Goal: Task Accomplishment & Management: Manage account settings

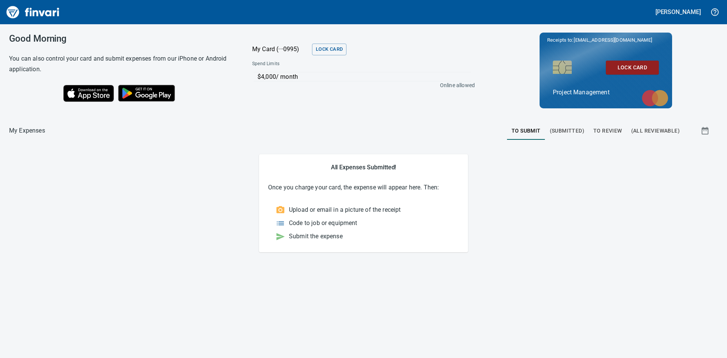
click at [601, 129] on span "To Review" at bounding box center [607, 130] width 29 height 9
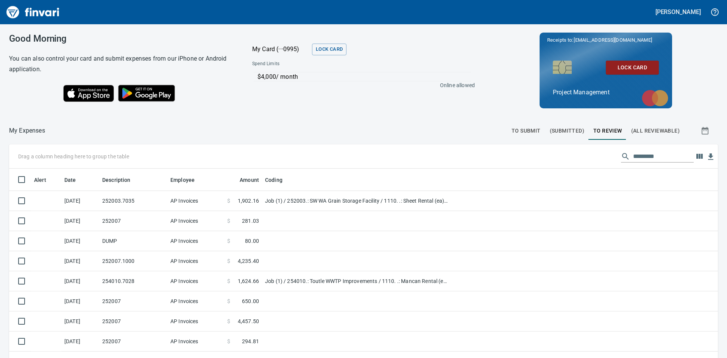
scroll to position [269, 691]
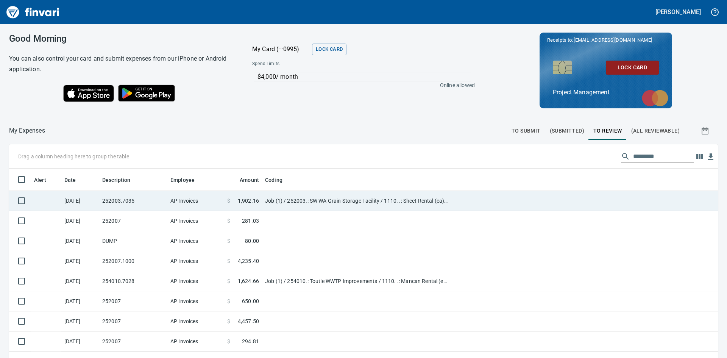
click at [286, 196] on td "Job (1) / 252003.: SW WA Grain Storage Facility / 1110. .: Sheet Rental (ea) / …" at bounding box center [356, 201] width 189 height 20
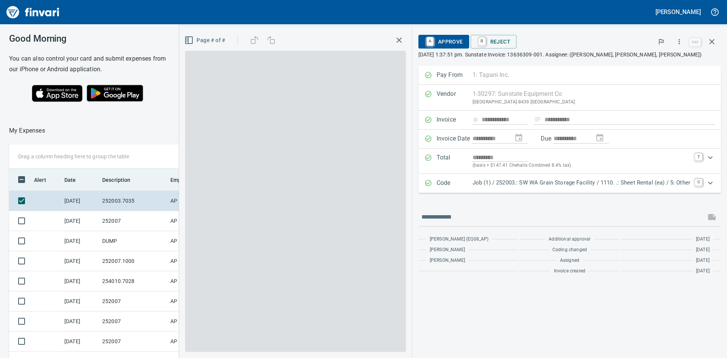
scroll to position [269, 502]
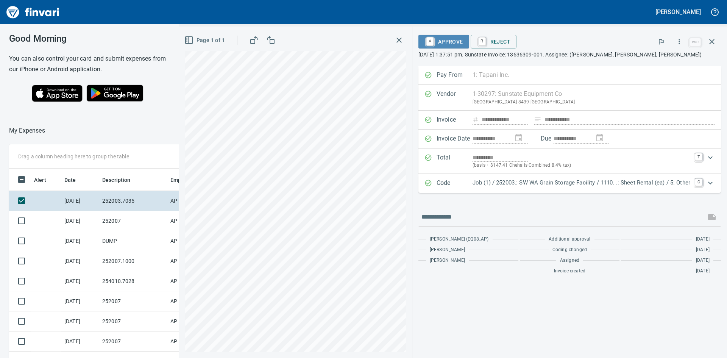
click at [442, 39] on span "A Approve" at bounding box center [443, 41] width 39 height 13
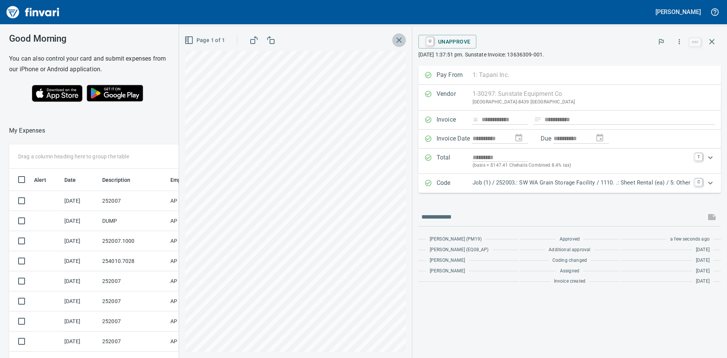
click at [398, 43] on icon "button" at bounding box center [398, 40] width 9 height 9
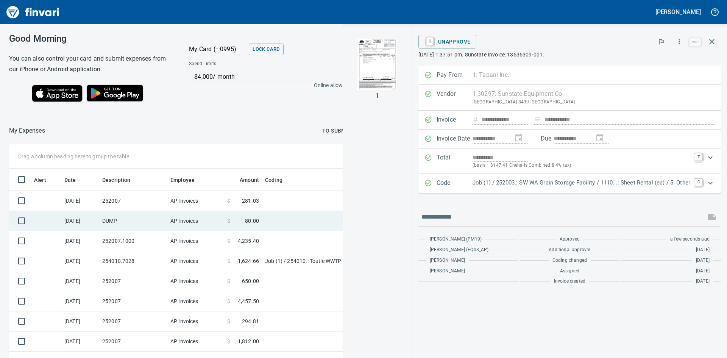
click at [115, 219] on td "DUMP" at bounding box center [133, 221] width 68 height 20
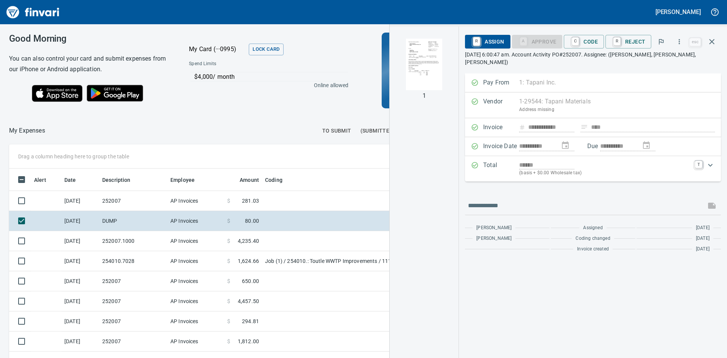
click at [422, 53] on img "button" at bounding box center [423, 64] width 51 height 51
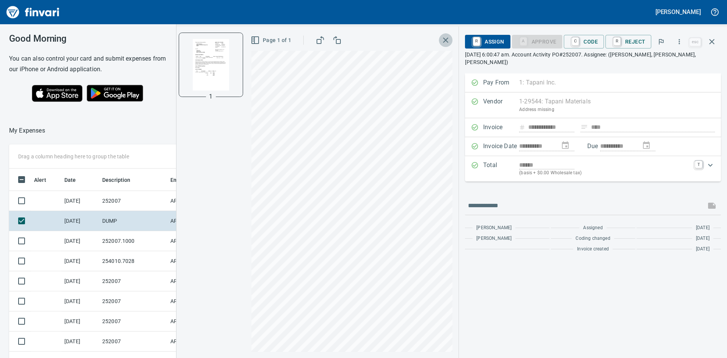
click at [448, 38] on icon "button" at bounding box center [445, 39] width 5 height 5
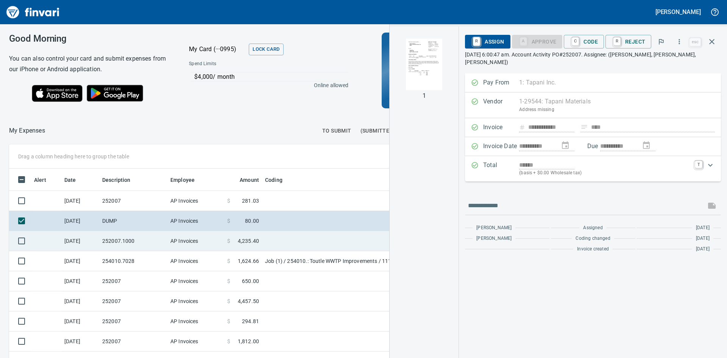
click at [129, 240] on td "252007.1000" at bounding box center [133, 241] width 68 height 20
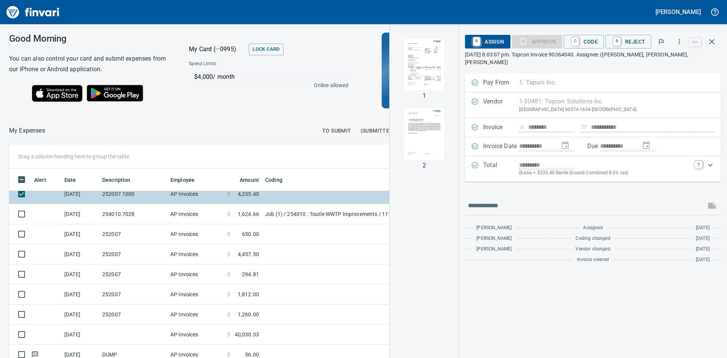
scroll to position [49, 0]
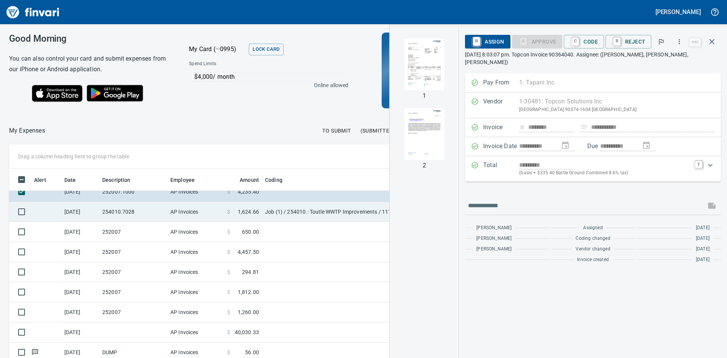
click at [145, 215] on td "254010.7028" at bounding box center [133, 212] width 68 height 20
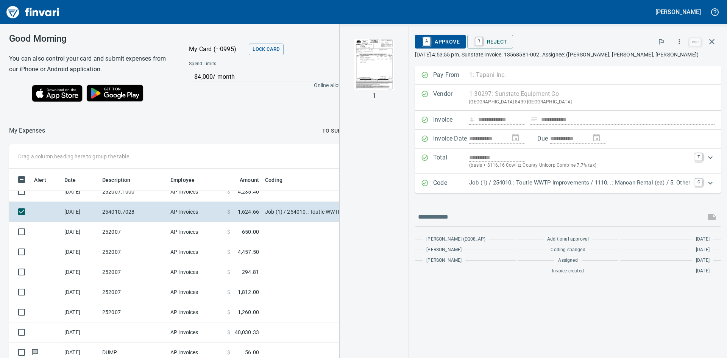
click at [371, 64] on img "button" at bounding box center [373, 64] width 51 height 51
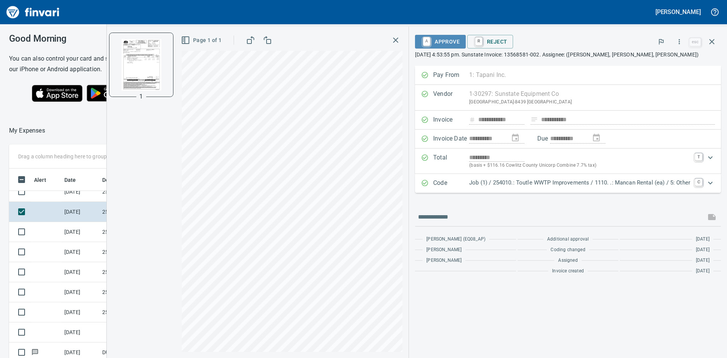
click at [443, 40] on span "A Approve" at bounding box center [440, 41] width 39 height 13
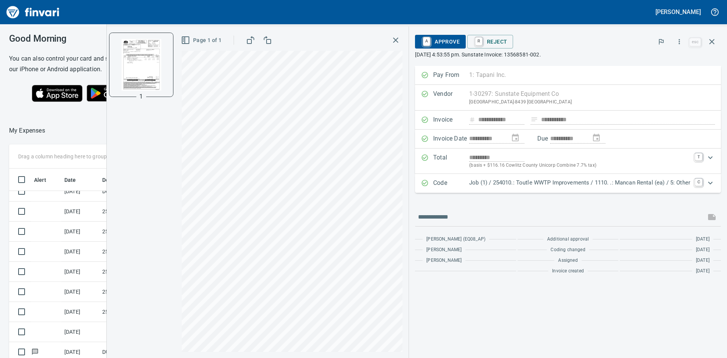
scroll to position [29, 0]
click at [434, 41] on span "A Approve" at bounding box center [440, 41] width 39 height 13
click at [395, 37] on icon "button" at bounding box center [395, 40] width 9 height 9
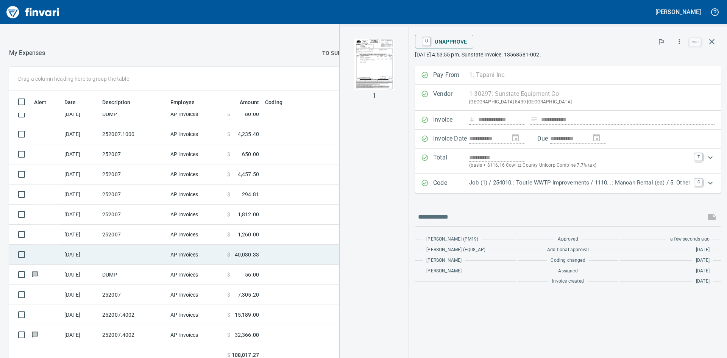
scroll to position [85, 0]
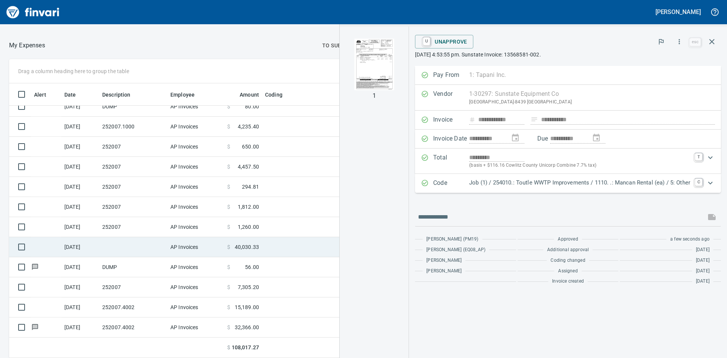
click at [129, 248] on td at bounding box center [133, 247] width 68 height 20
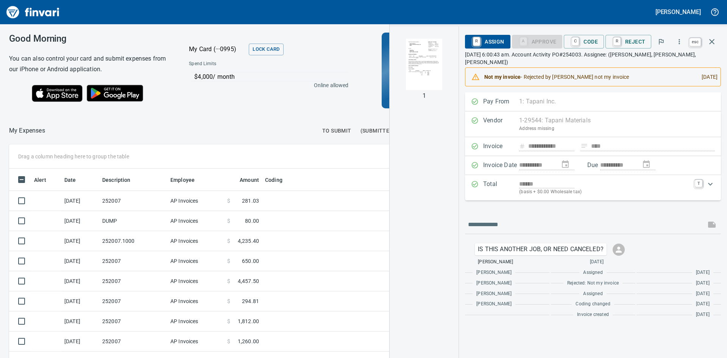
scroll to position [1, 1]
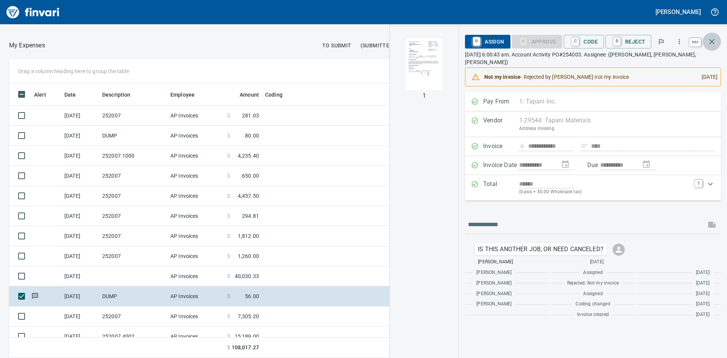
click at [712, 42] on icon "button" at bounding box center [711, 41] width 5 height 5
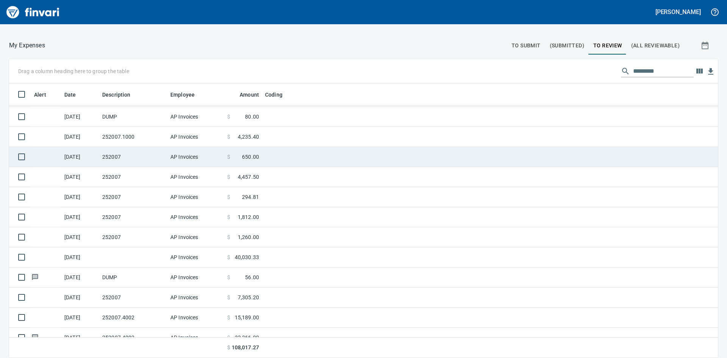
scroll to position [29, 0]
